Goal: Information Seeking & Learning: Understand process/instructions

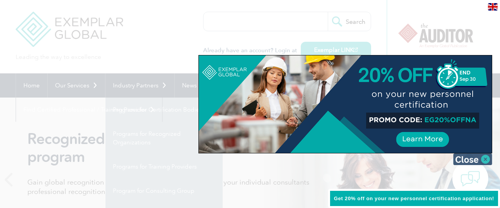
click at [484, 160] on img at bounding box center [472, 160] width 39 height 12
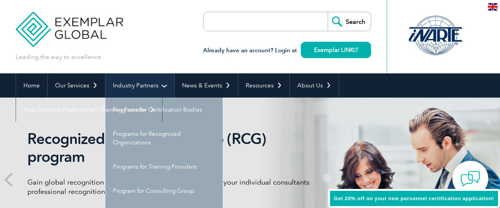
click at [161, 86] on link "Industry Partners" at bounding box center [139, 85] width 69 height 24
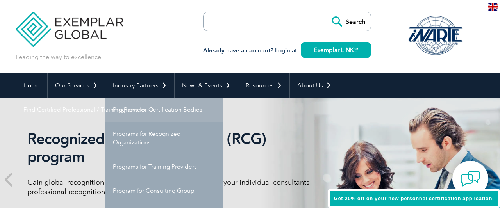
click at [159, 107] on link "Programs for Certification Bodies" at bounding box center [163, 110] width 117 height 24
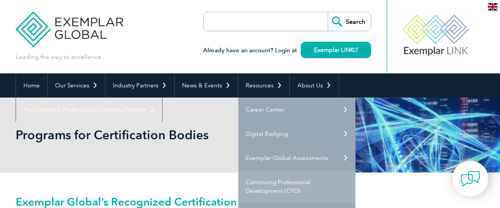
click at [271, 186] on link "Continuing Professional Development (CPD)" at bounding box center [296, 186] width 117 height 33
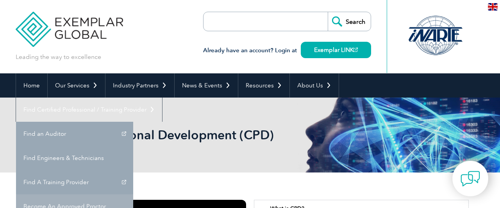
click at [133, 195] on link "Become An Approved Proctor" at bounding box center [74, 207] width 117 height 24
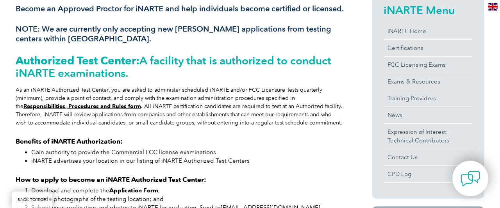
scroll to position [203, 0]
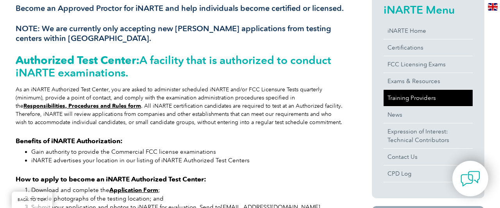
click at [416, 100] on link "Training Providers" at bounding box center [428, 98] width 89 height 16
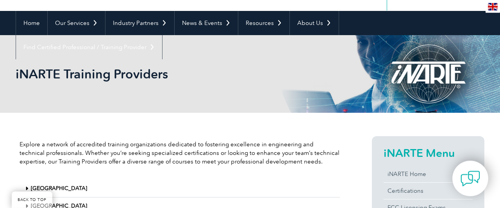
scroll to position [41, 0]
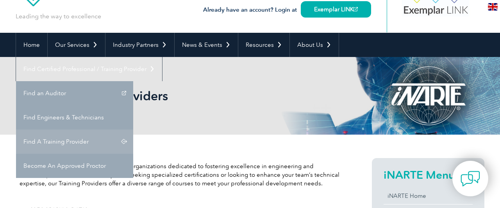
click at [133, 130] on link "Find A Training Provider" at bounding box center [74, 142] width 117 height 24
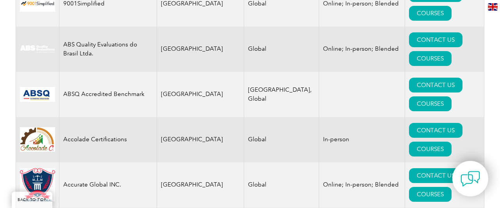
scroll to position [284, 0]
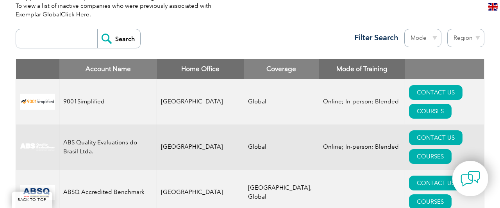
select select "Jordan"
click option "Jordan" at bounding box center [0, 0] width 0 height 0
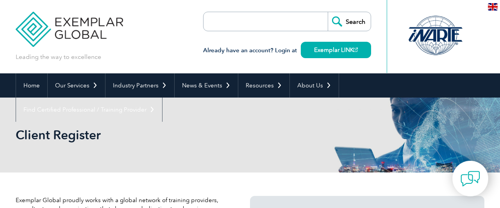
select select "Jordan"
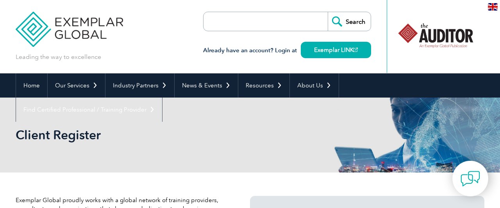
click at [265, 21] on input "search" at bounding box center [248, 21] width 82 height 19
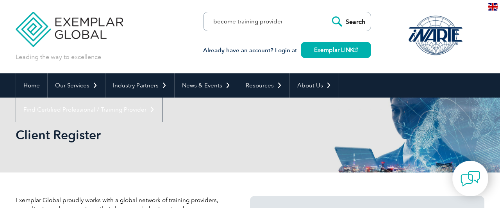
type input "become training provider"
click at [328, 12] on input "Search" at bounding box center [349, 21] width 43 height 19
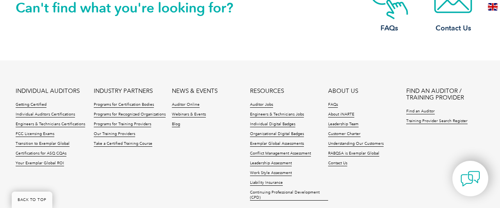
scroll to position [934, 0]
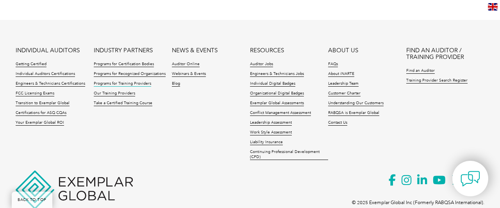
click at [128, 87] on link "Programs for Training Providers" at bounding box center [122, 83] width 57 height 5
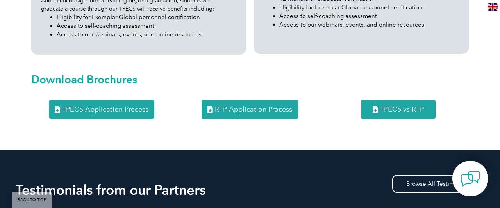
scroll to position [934, 0]
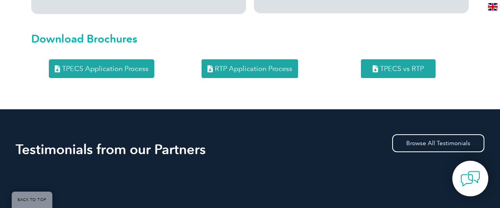
click at [130, 65] on span "TPECS Application Process" at bounding box center [105, 68] width 86 height 7
click at [249, 65] on span "RTP Application Process" at bounding box center [253, 68] width 77 height 7
click at [403, 65] on span "TPECS vs RTP" at bounding box center [402, 68] width 44 height 7
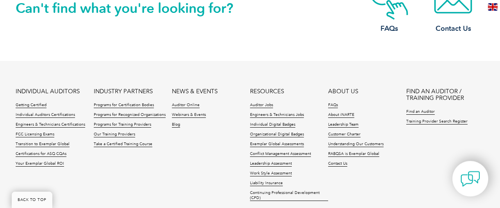
scroll to position [1503, 0]
